Goal: Transaction & Acquisition: Purchase product/service

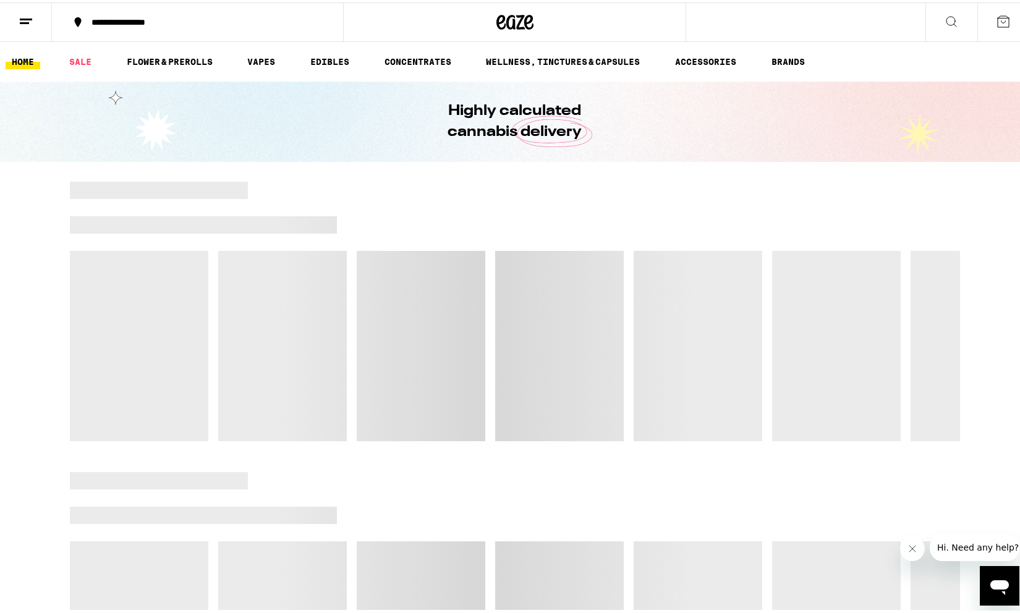
click at [23, 25] on icon at bounding box center [26, 19] width 15 height 15
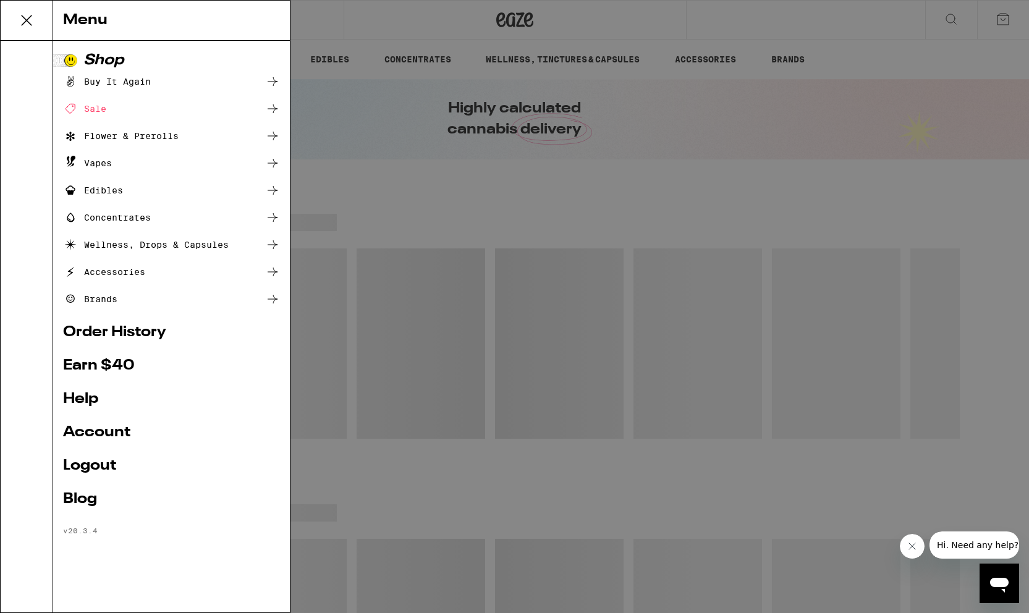
click at [140, 78] on div "Buy It Again" at bounding box center [107, 81] width 88 height 15
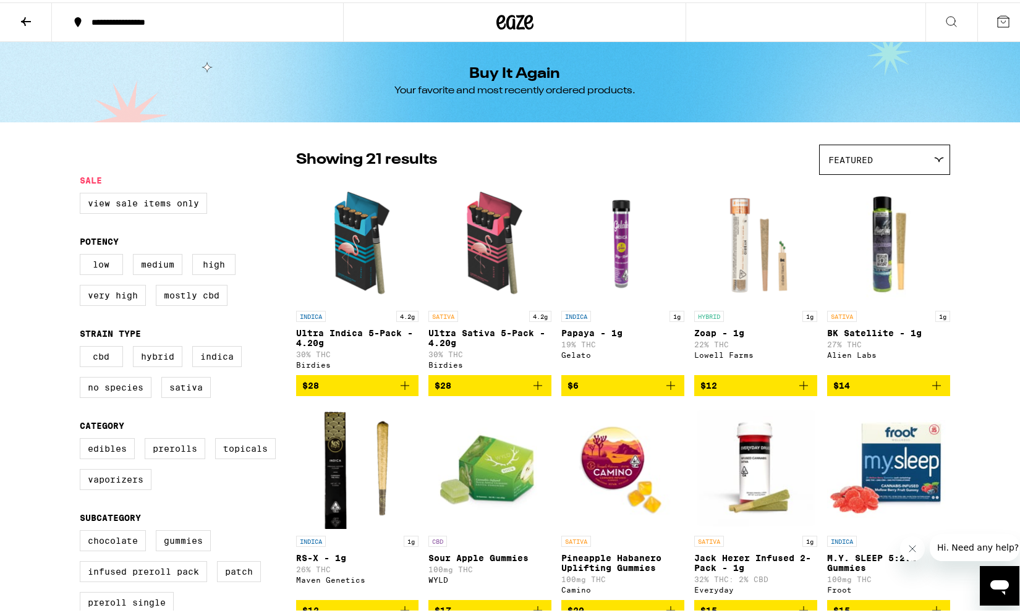
click at [893, 161] on div "Featured" at bounding box center [885, 157] width 130 height 29
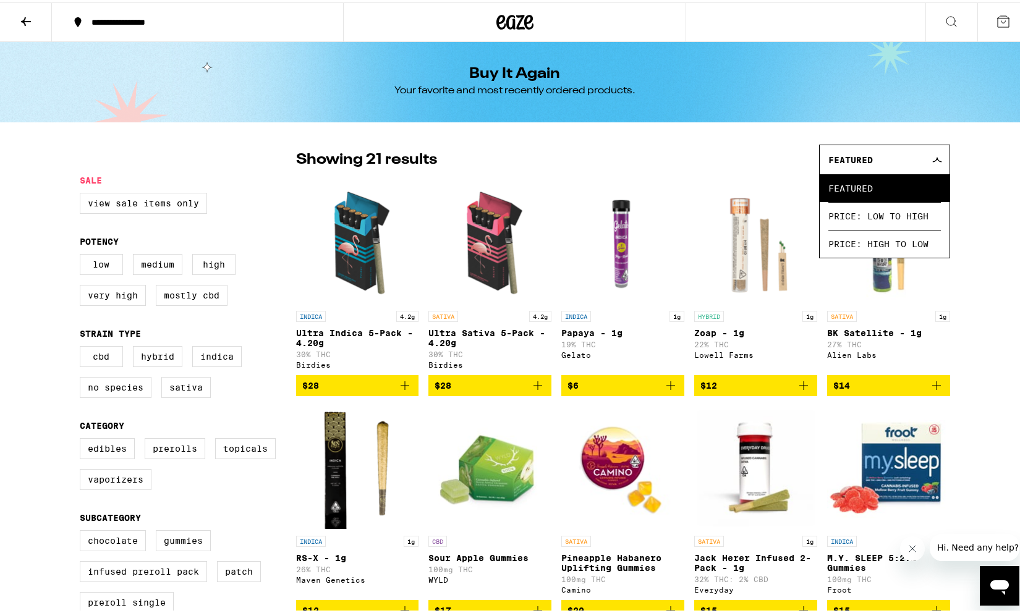
click at [25, 14] on icon at bounding box center [26, 19] width 15 height 15
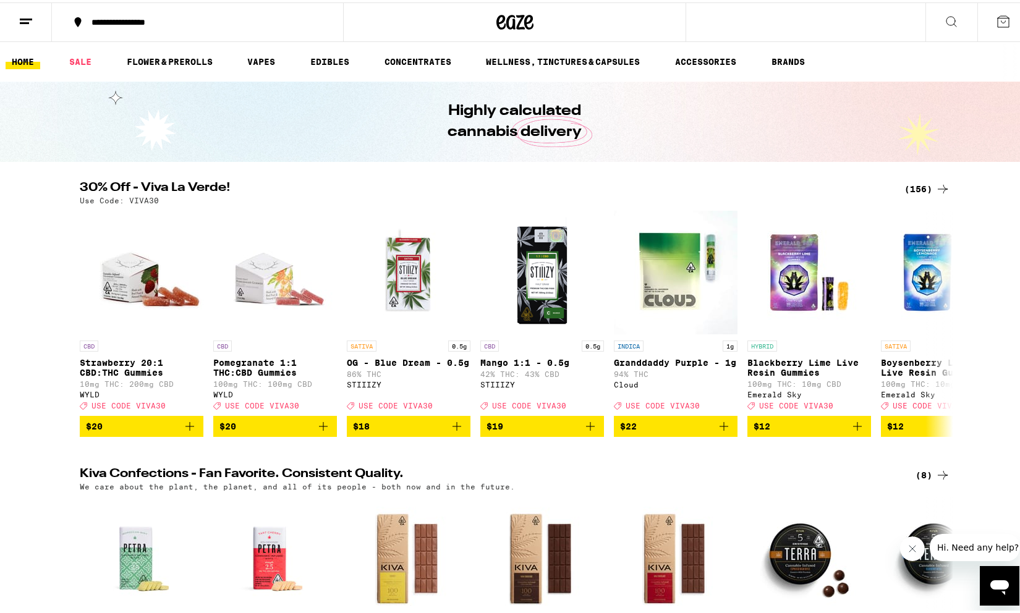
click at [11, 7] on button at bounding box center [26, 20] width 52 height 39
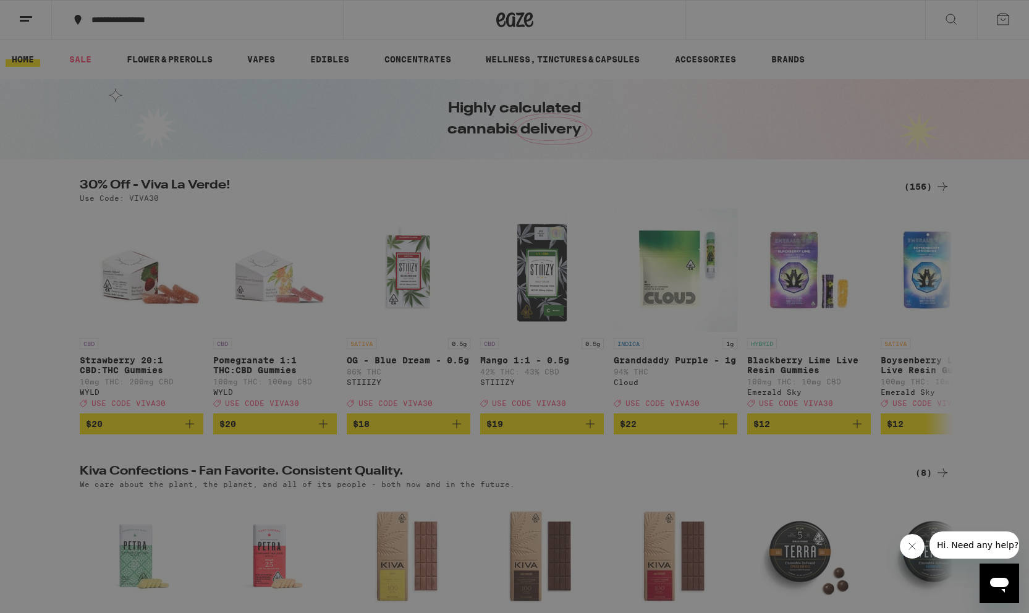
click at [107, 332] on link "Order History" at bounding box center [171, 332] width 217 height 15
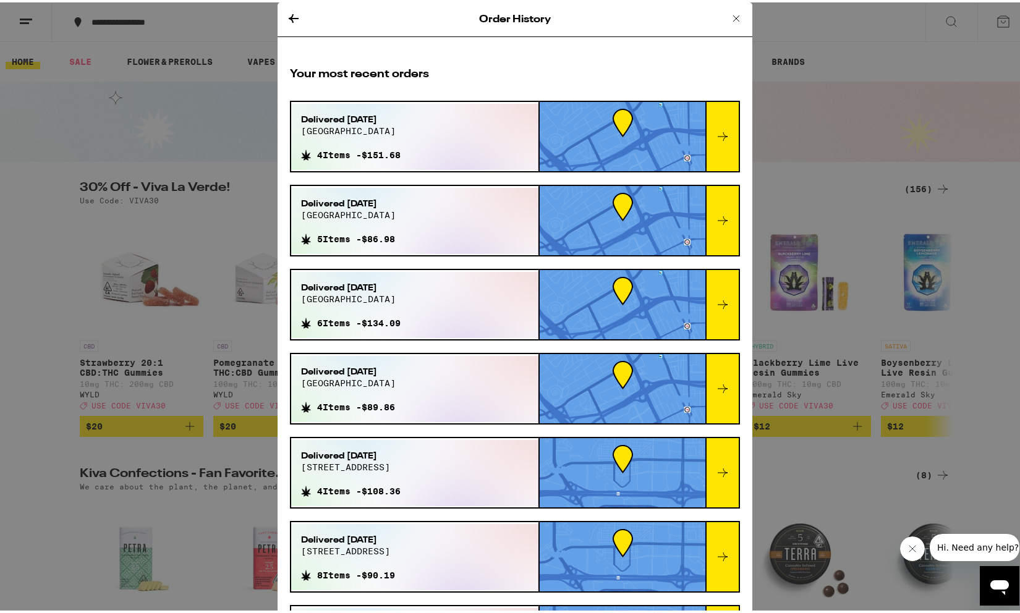
click at [432, 136] on div "Delivered Sep 8, 2025 1051 national ave 4 Items - $151.68" at bounding box center [415, 134] width 248 height 66
click at [715, 132] on icon at bounding box center [722, 134] width 15 height 15
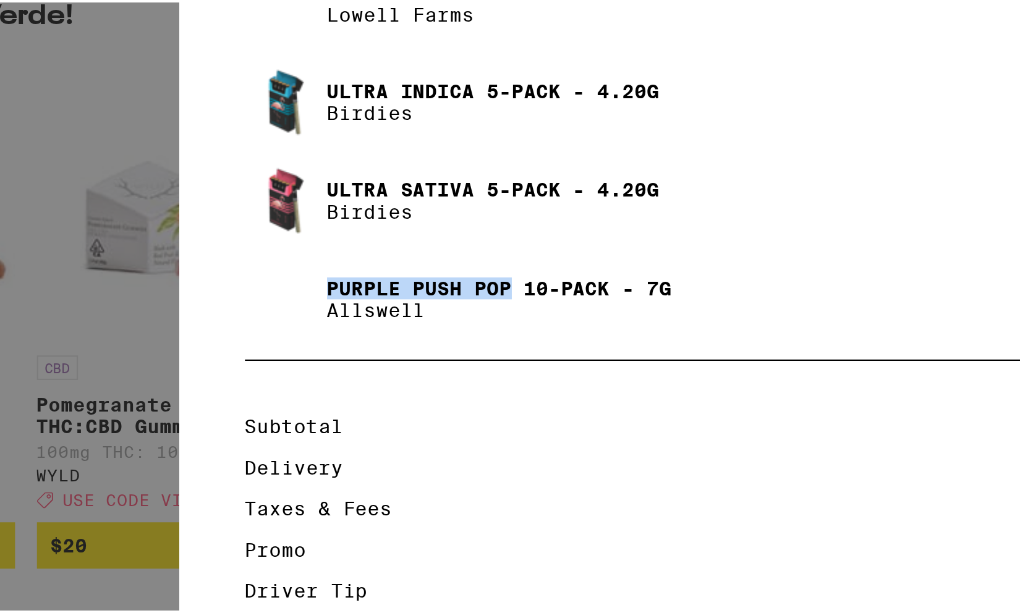
copy p "Purple Push Pop"
drag, startPoint x: 340, startPoint y: 309, endPoint x: 423, endPoint y: 313, distance: 83.0
click at [423, 313] on p "Purple Push Pop 10-Pack - 7g" at bounding box center [422, 308] width 156 height 10
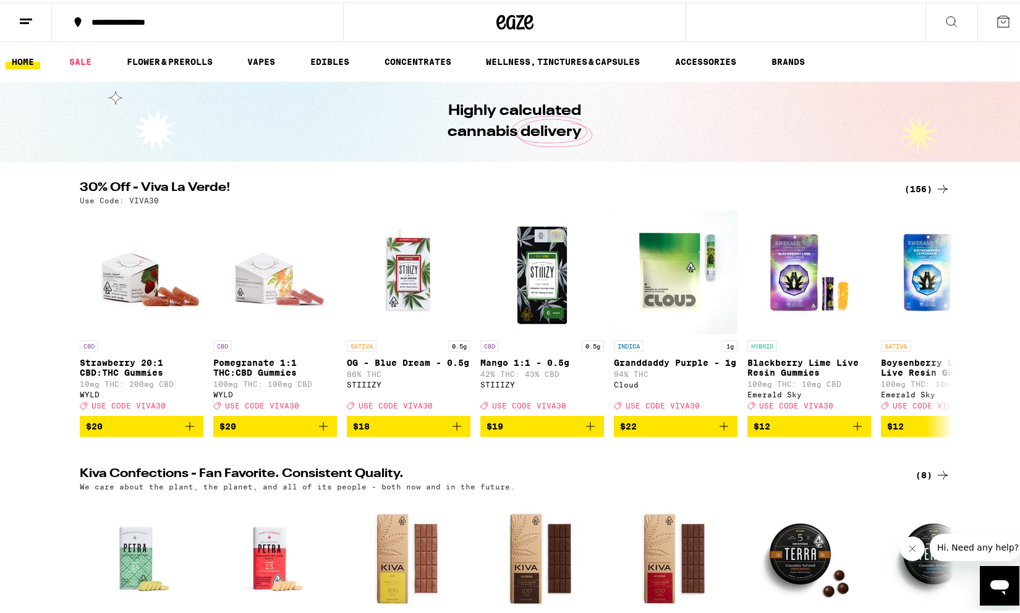
click at [944, 15] on icon at bounding box center [951, 19] width 15 height 15
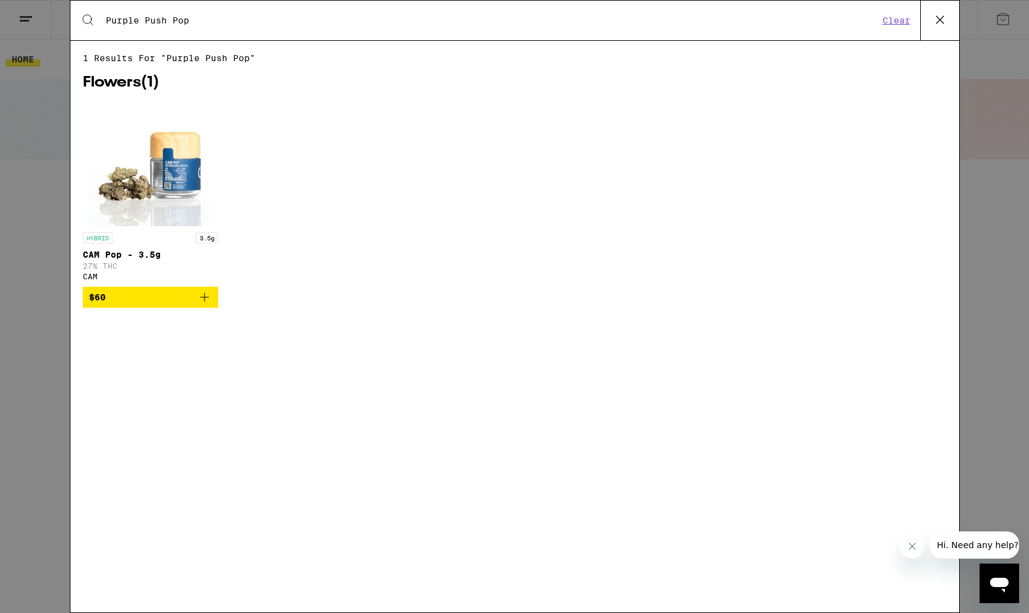
type input "Purple Push Pop"
click at [951, 3] on button at bounding box center [940, 21] width 39 height 40
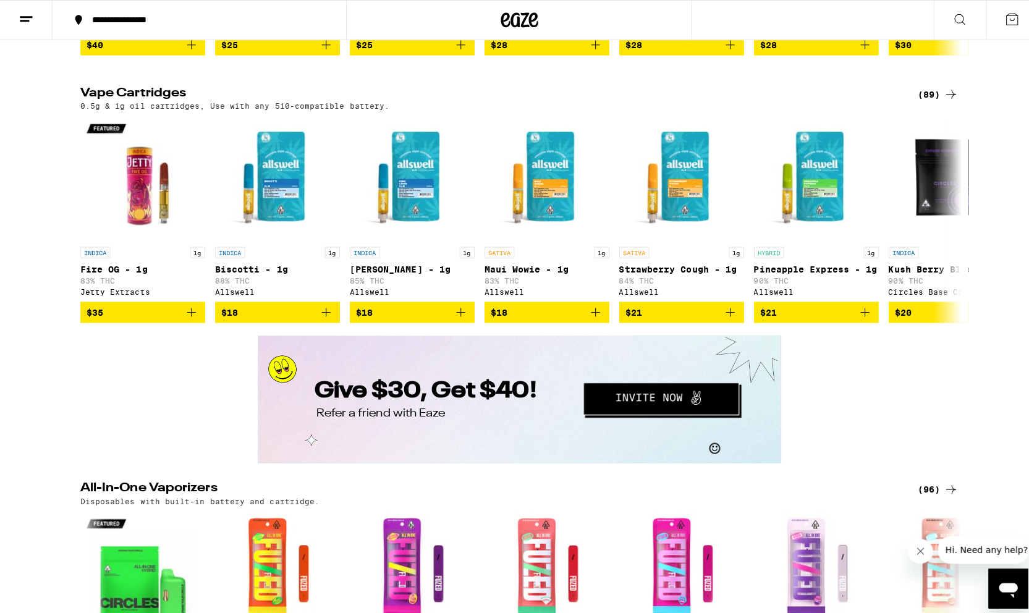
scroll to position [2070, 0]
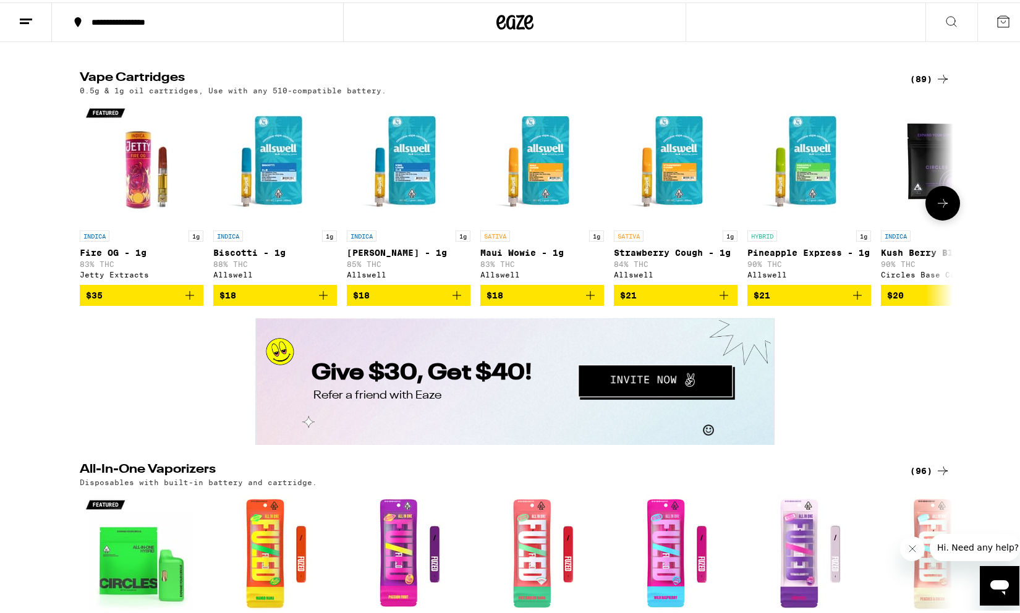
click at [415, 215] on img "Open page for King Louis XIII - 1g from Allswell" at bounding box center [409, 160] width 124 height 124
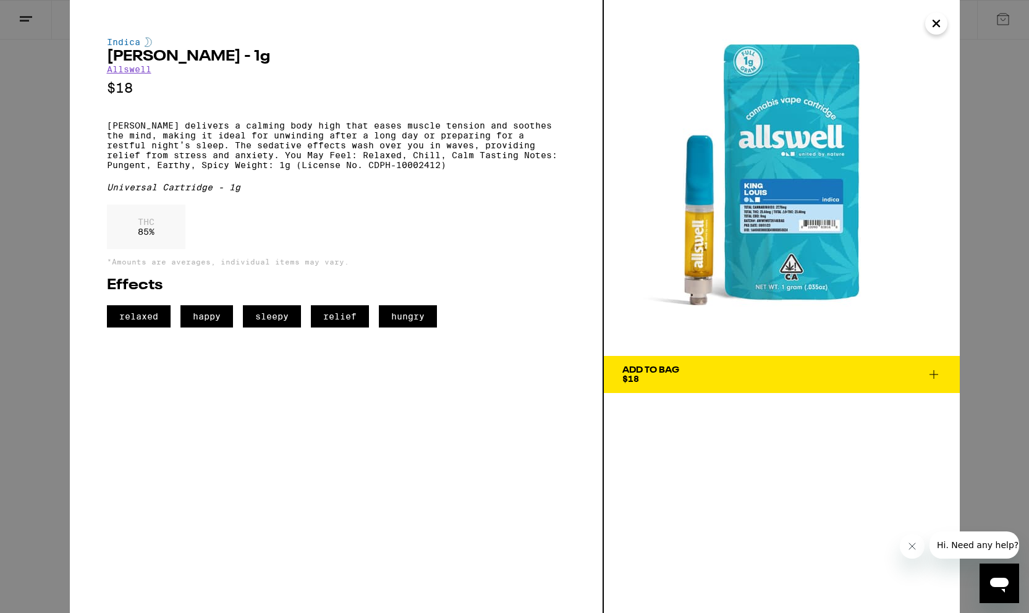
click at [134, 74] on link "Allswell" at bounding box center [129, 69] width 45 height 10
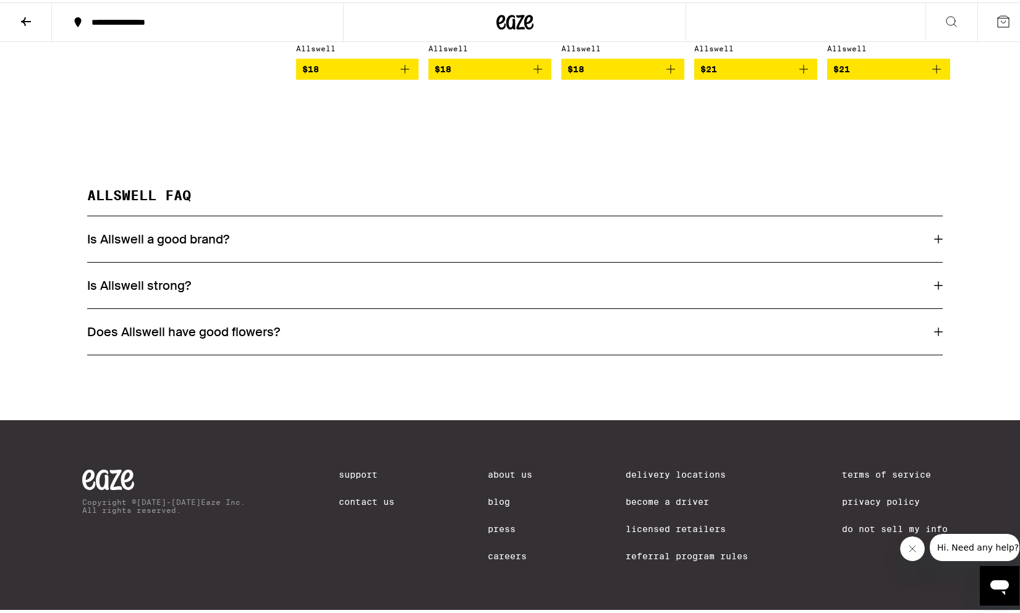
scroll to position [754, 0]
click at [281, 238] on div "Is Allswell a good brand?" at bounding box center [515, 237] width 856 height 16
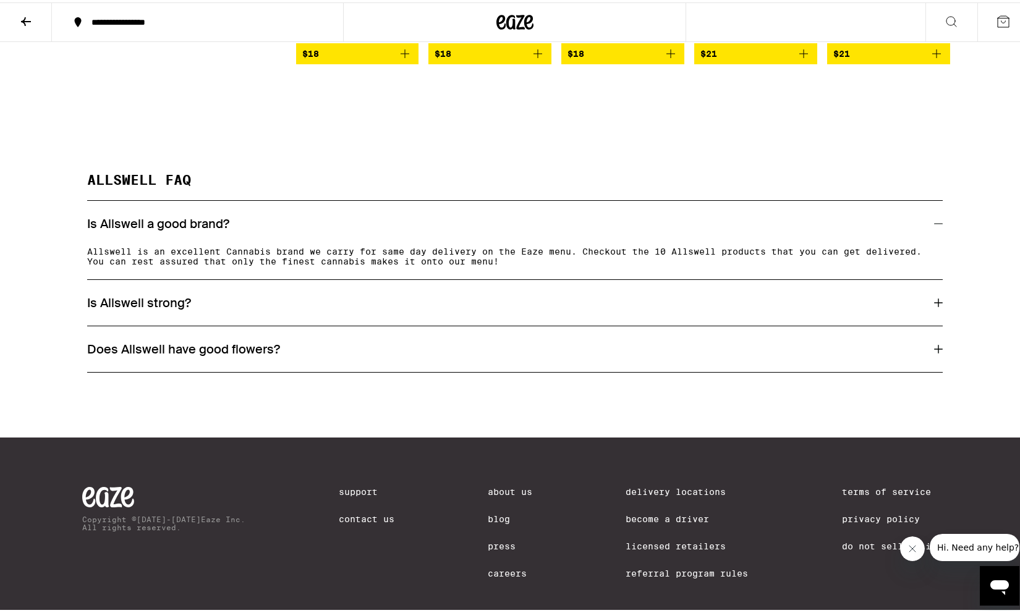
click at [23, 320] on section "ALLSWELL FAQ Is Allswell a good brand? Allswell is an excellent Cannabis brand …" at bounding box center [514, 270] width 1029 height 199
